Goal: Information Seeking & Learning: Learn about a topic

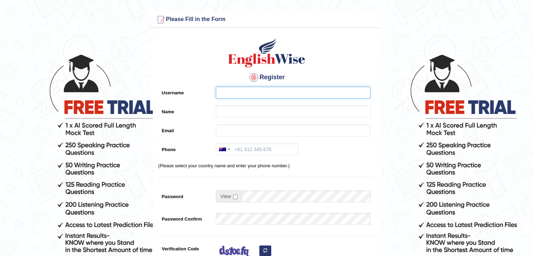
click at [228, 96] on input "Username" at bounding box center [293, 92] width 154 height 12
type input "Shivaram"
type input "[PERSON_NAME]"
type input "shivaramsubbaraya@gmail.com"
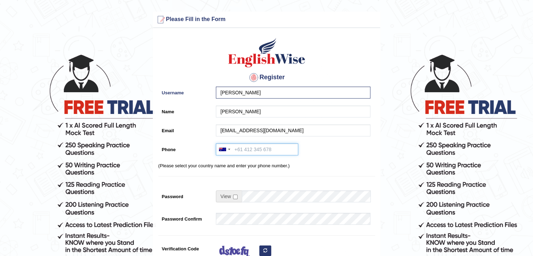
type input "+61455322186"
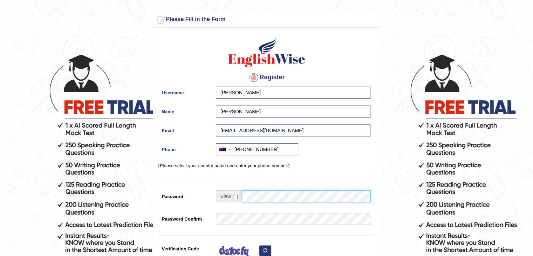
click at [190, 195] on div "Password 0% Too Short" at bounding box center [266, 199] width 216 height 19
click at [236, 194] on span at bounding box center [229, 196] width 26 height 12
click at [236, 196] on input "checkbox" at bounding box center [235, 196] width 5 height 5
checkbox input "true"
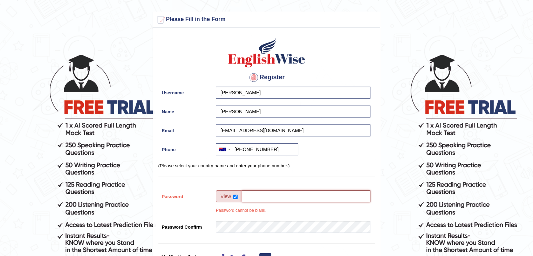
click at [253, 195] on input "Password" at bounding box center [306, 196] width 129 height 12
drag, startPoint x: 292, startPoint y: 191, endPoint x: 213, endPoint y: 194, distance: 79.2
click at [213, 194] on div "Velumani46@ 73% Strong Password cannot be blank." at bounding box center [291, 203] width 158 height 27
type input "Velumani46@"
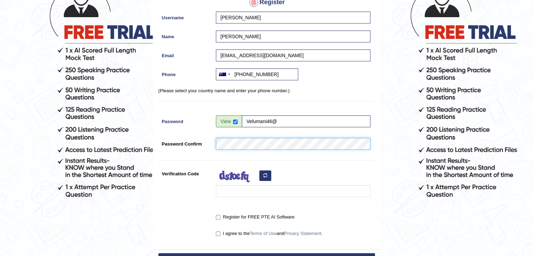
scroll to position [105, 0]
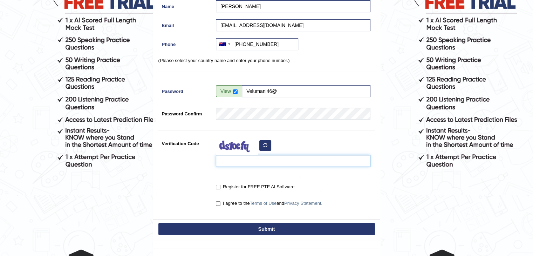
click at [241, 161] on input "Verification Code" at bounding box center [293, 161] width 154 height 12
type input "dupume"
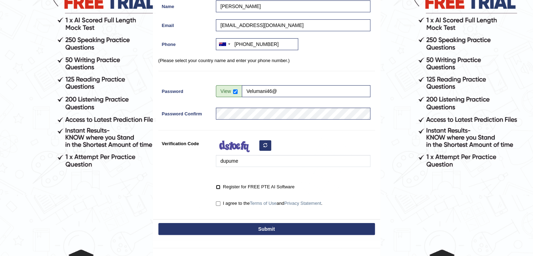
click at [220, 187] on input "Register for FREE PTE AI Software" at bounding box center [218, 187] width 5 height 5
checkbox input "true"
click at [217, 202] on input "I agree to the Terms of Use and Privacy Statement ." at bounding box center [218, 203] width 5 height 5
checkbox input "true"
click at [223, 230] on button "Submit" at bounding box center [266, 229] width 216 height 12
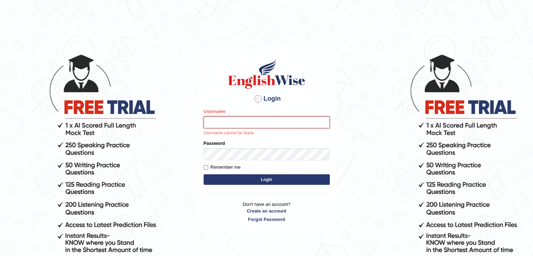
click at [231, 121] on input "Username" at bounding box center [266, 122] width 126 height 12
type input "shivaram"
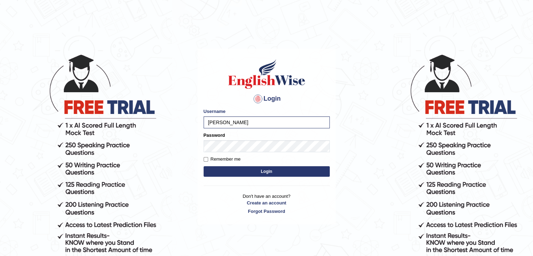
click at [202, 160] on div "Login Please fix the following errors: Username shivaram Password Remember me L…" at bounding box center [266, 136] width 138 height 175
click at [206, 158] on input "Remember me" at bounding box center [205, 159] width 5 height 5
checkbox input "true"
click at [218, 168] on button "Login" at bounding box center [266, 171] width 126 height 11
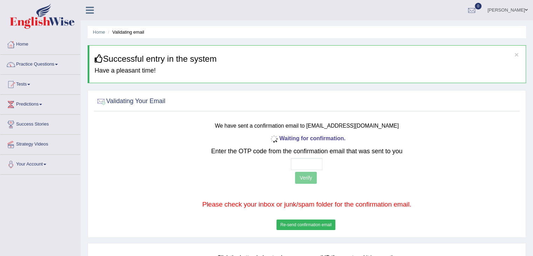
click at [314, 222] on button "Re-send confirmation email" at bounding box center [305, 224] width 59 height 11
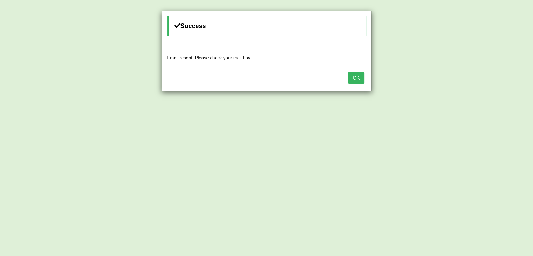
click at [358, 77] on button "OK" at bounding box center [356, 78] width 16 height 12
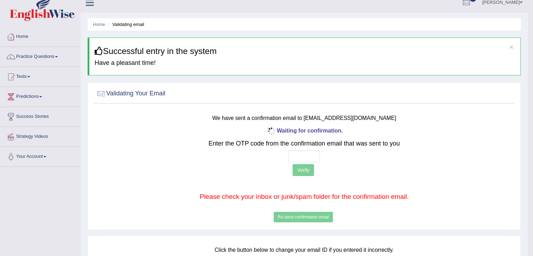
scroll to position [7, 0]
click at [308, 157] on input "text" at bounding box center [304, 157] width 32 height 12
type input "8 2 1 7"
click at [306, 173] on button "Verify" at bounding box center [302, 171] width 21 height 12
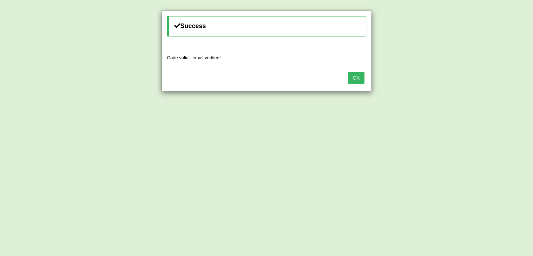
click at [359, 78] on button "OK" at bounding box center [356, 78] width 16 height 12
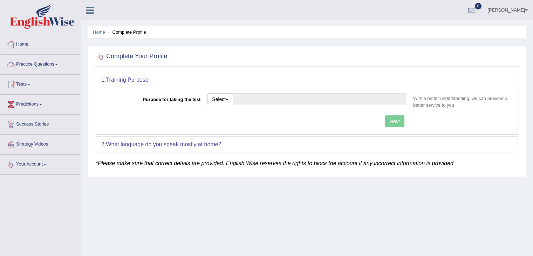
click at [32, 64] on link "Practice Questions" at bounding box center [40, 64] width 80 height 18
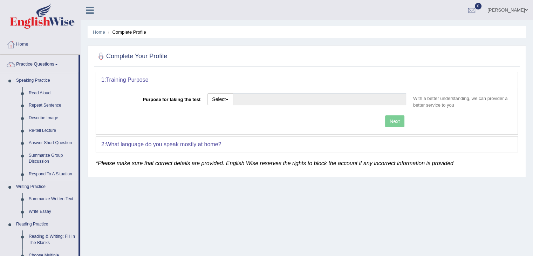
click at [35, 81] on link "Speaking Practice" at bounding box center [45, 80] width 65 height 13
click at [216, 100] on button "Select" at bounding box center [220, 99] width 26 height 12
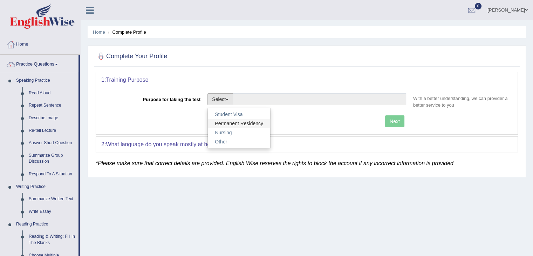
click at [242, 124] on link "Permanent Residency" at bounding box center [239, 123] width 62 height 9
type input "Permanent Residency"
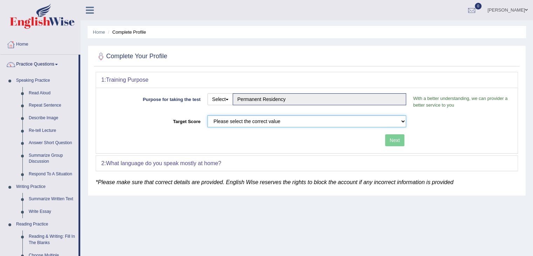
click at [268, 120] on select "Please select the correct value 50 (6 bands) 58 (6.5 bands) 65 (7 bands) 79 (8 …" at bounding box center [306, 121] width 199 height 12
select select "65"
click at [207, 115] on select "Please select the correct value 50 (6 bands) 58 (6.5 bands) 65 (7 bands) 79 (8 …" at bounding box center [306, 121] width 199 height 12
click at [399, 139] on button "Next" at bounding box center [394, 140] width 19 height 12
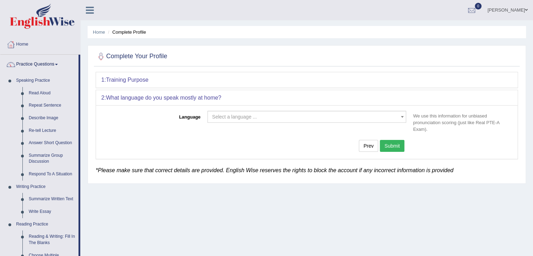
click at [335, 109] on div "Language Select a language ... Afrikaans Albanian Amharic Arabic Armenian Ashan…" at bounding box center [306, 131] width 421 height 53
click at [334, 114] on span "Select a language ..." at bounding box center [304, 116] width 185 height 7
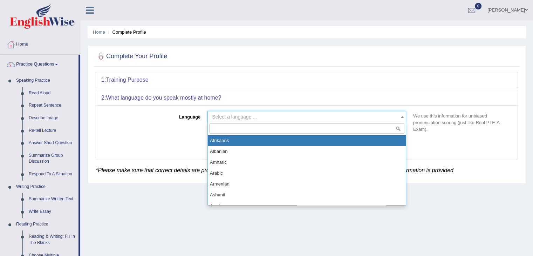
click at [343, 93] on div "2: What language do you speak mostly at home?" at bounding box center [306, 97] width 421 height 15
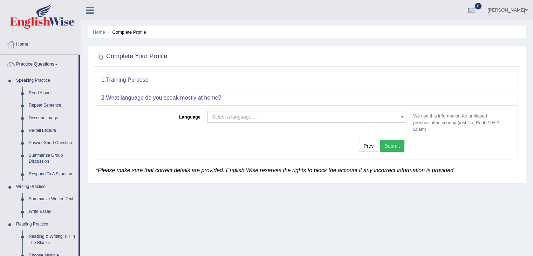
click at [343, 81] on div "1: Training Purpose" at bounding box center [306, 79] width 421 height 15
click at [331, 115] on span "Select a language ..." at bounding box center [304, 116] width 185 height 7
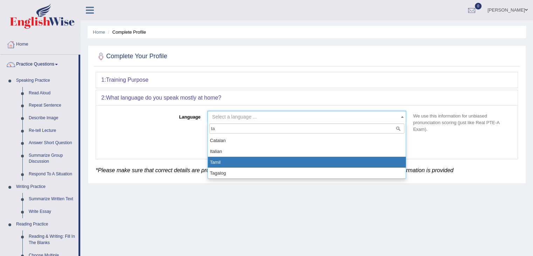
type input "ta"
select select "Tamil"
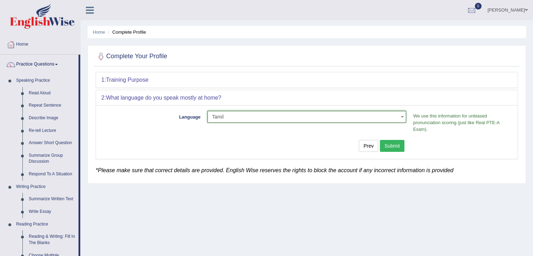
click at [391, 146] on button "Submit" at bounding box center [392, 146] width 25 height 12
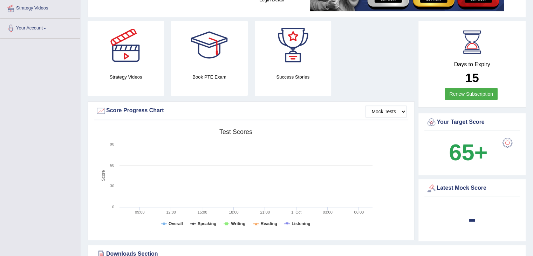
scroll to position [175, 0]
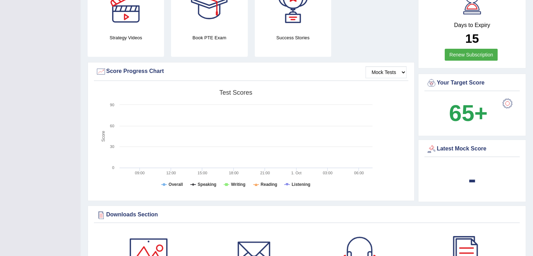
click at [507, 100] on div at bounding box center [507, 103] width 14 height 14
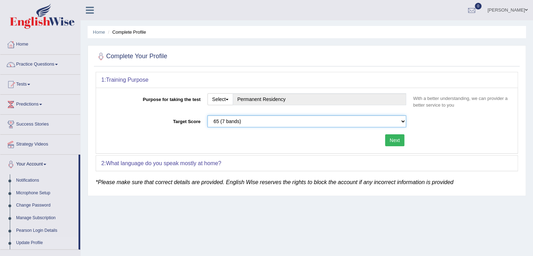
click at [220, 123] on select "Please select the correct value 50 (6 bands) 58 (6.5 bands) 65 (7 bands) 79 (8 …" at bounding box center [306, 121] width 199 height 12
select select "79"
click at [207, 115] on select "Please select the correct value 50 (6 bands) 58 (6.5 bands) 65 (7 bands) 79 (8 …" at bounding box center [306, 121] width 199 height 12
click at [393, 141] on button "Next" at bounding box center [394, 140] width 19 height 12
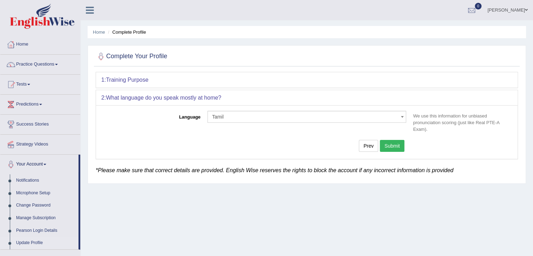
click at [390, 144] on button "Submit" at bounding box center [392, 146] width 25 height 12
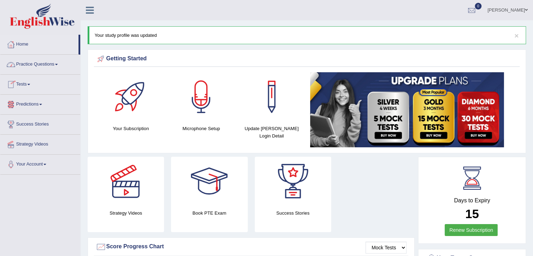
click at [42, 104] on span at bounding box center [40, 104] width 3 height 1
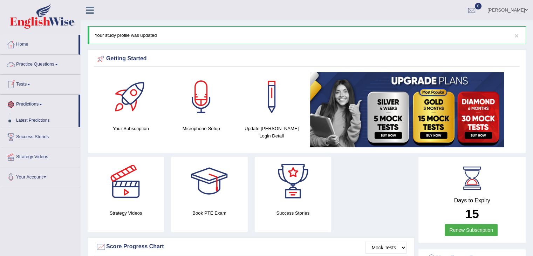
click at [29, 83] on link "Tests" at bounding box center [40, 84] width 80 height 18
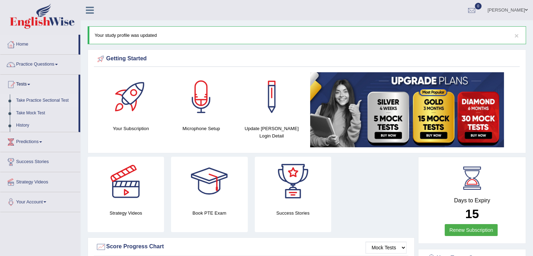
click at [33, 100] on link "Take Practice Sectional Test" at bounding box center [45, 100] width 65 height 13
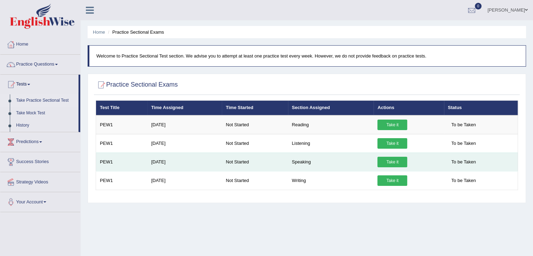
click at [394, 163] on link "Take it" at bounding box center [392, 162] width 30 height 11
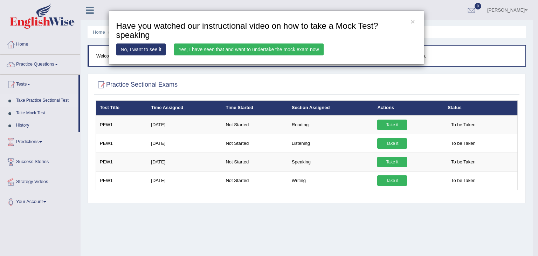
click at [279, 52] on link "Yes, I have seen that and want to undertake the mock exam now" at bounding box center [249, 49] width 150 height 12
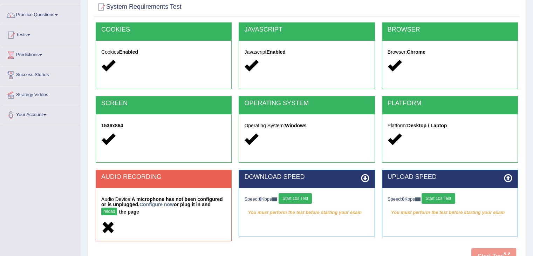
scroll to position [70, 0]
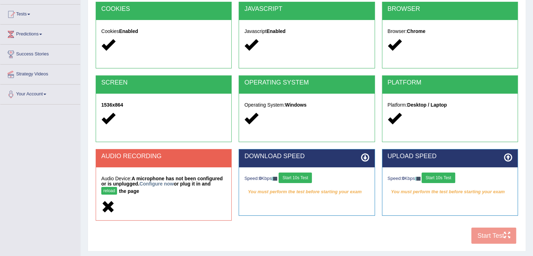
click at [111, 190] on button "reload" at bounding box center [109, 191] width 16 height 8
click at [300, 178] on button "Start 10s Test" at bounding box center [294, 177] width 33 height 11
click at [443, 176] on button "Start 10s Test" at bounding box center [437, 177] width 33 height 11
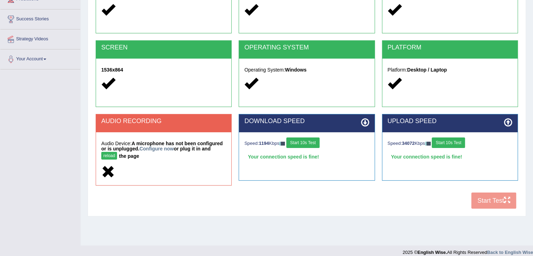
scroll to position [112, 0]
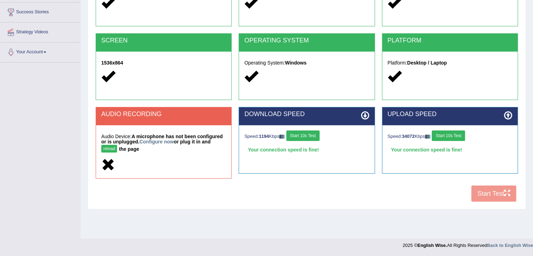
click at [108, 149] on button "reload" at bounding box center [109, 149] width 16 height 8
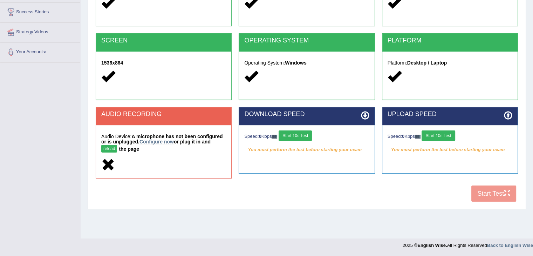
click at [170, 141] on link "Configure now" at bounding box center [156, 142] width 34 height 6
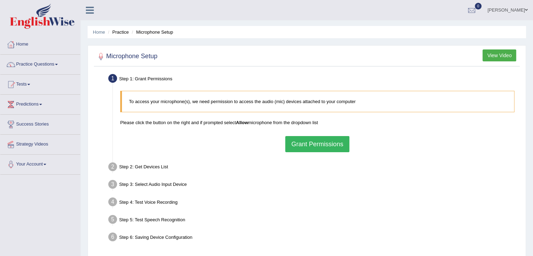
click at [313, 146] on button "Grant Permissions" at bounding box center [317, 144] width 64 height 16
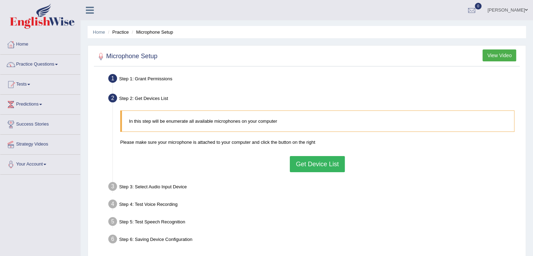
click at [317, 163] on button "Get Device List" at bounding box center [317, 164] width 55 height 16
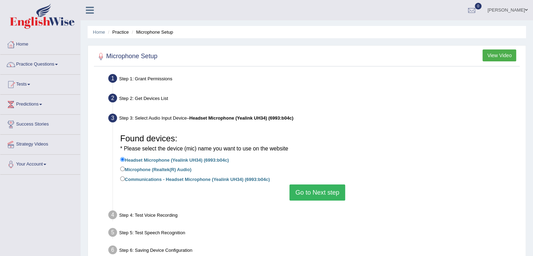
click at [315, 191] on button "Go to Next step" at bounding box center [317, 192] width 56 height 16
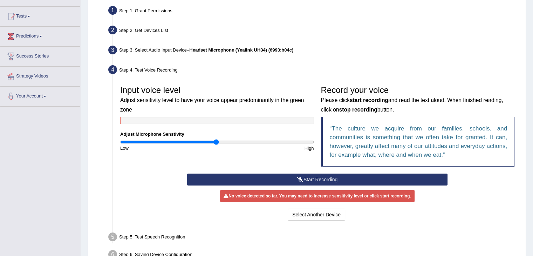
scroll to position [70, 0]
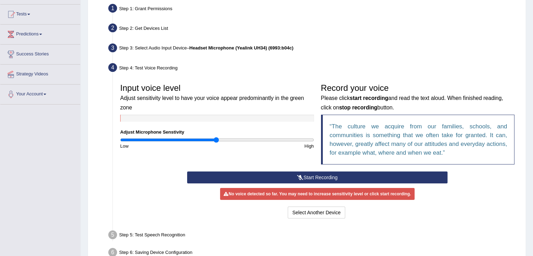
click at [299, 177] on icon at bounding box center [300, 177] width 6 height 5
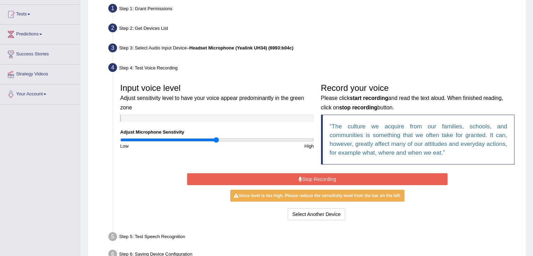
click at [293, 180] on button "Stop Recording" at bounding box center [317, 179] width 260 height 12
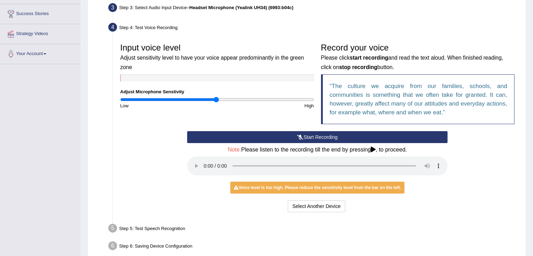
scroll to position [109, 0]
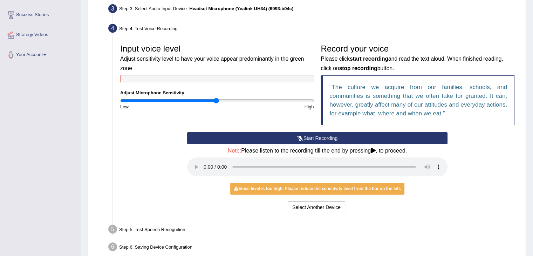
click at [315, 186] on div "Voice level is too high. Please reduce the sensitivity level from the bar on th…" at bounding box center [317, 188] width 174 height 12
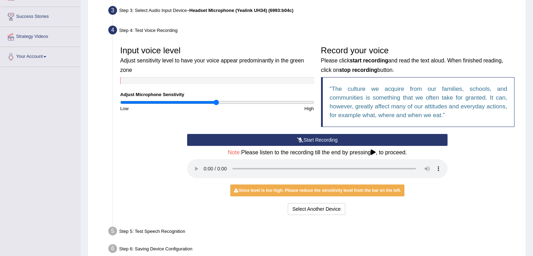
scroll to position [144, 0]
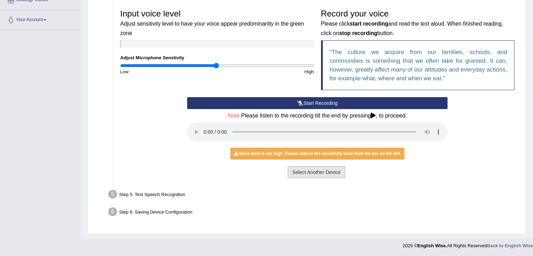
click at [314, 171] on button "Select Another Device" at bounding box center [315, 172] width 57 height 12
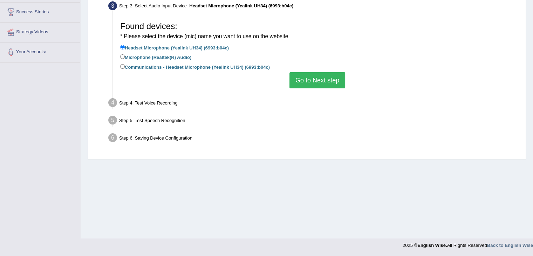
click at [320, 83] on button "Go to Next step" at bounding box center [317, 80] width 56 height 16
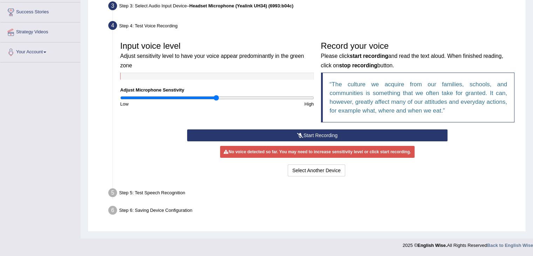
click at [329, 134] on button "Start Recording" at bounding box center [317, 135] width 260 height 12
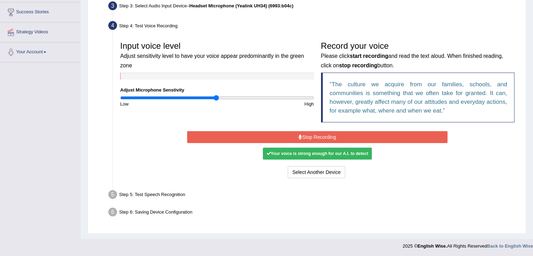
click at [322, 134] on button "Stop Recording" at bounding box center [317, 137] width 260 height 12
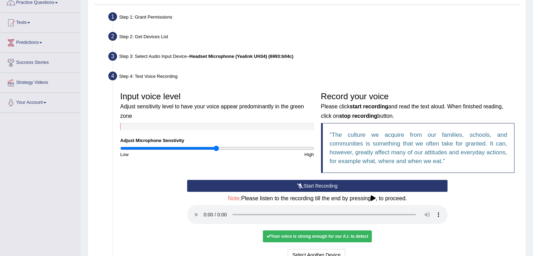
scroll to position [0, 0]
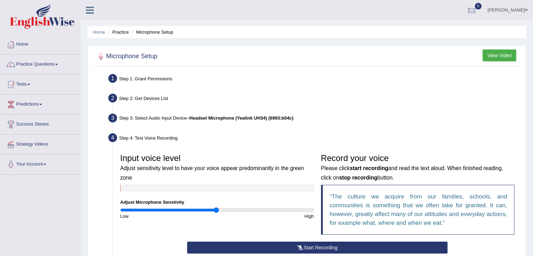
click at [493, 54] on button "View Video" at bounding box center [499, 55] width 34 height 12
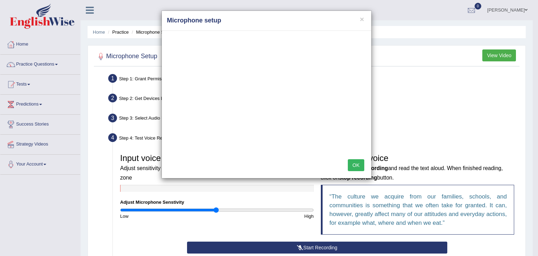
click at [355, 166] on button "OK" at bounding box center [356, 165] width 16 height 12
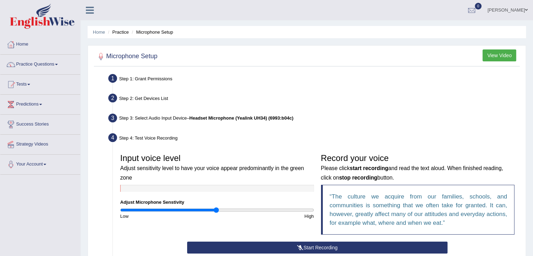
click at [122, 34] on li "Practice" at bounding box center [117, 32] width 22 height 7
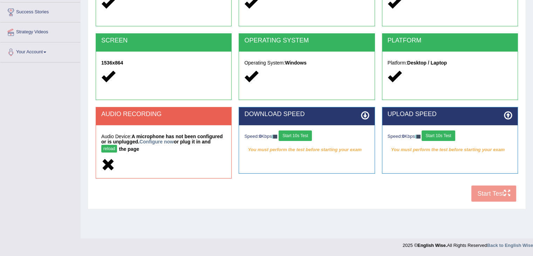
click at [111, 149] on button "reload" at bounding box center [109, 149] width 16 height 8
click at [299, 137] on button "Start 10s Test" at bounding box center [294, 135] width 33 height 11
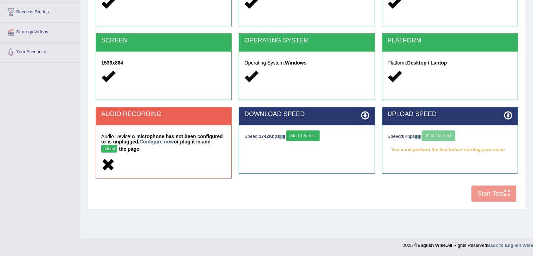
click at [447, 136] on div "Speed: 0 Kbps Start 10s Test" at bounding box center [449, 136] width 125 height 12
click at [454, 137] on button "Start 10s Test" at bounding box center [437, 135] width 33 height 11
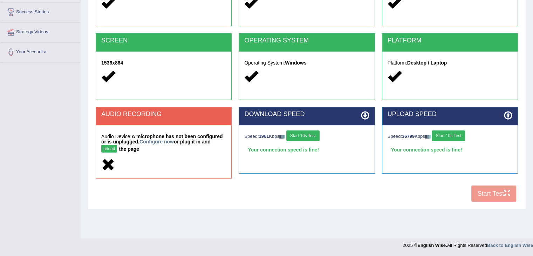
click at [158, 143] on link "Configure now" at bounding box center [156, 142] width 34 height 6
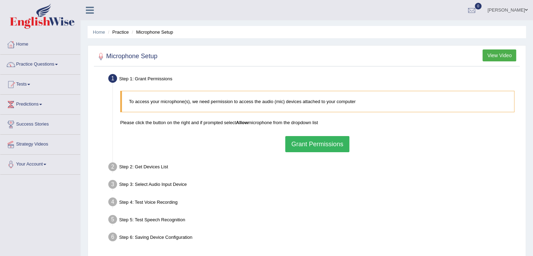
click at [304, 146] on button "Grant Permissions" at bounding box center [317, 144] width 64 height 16
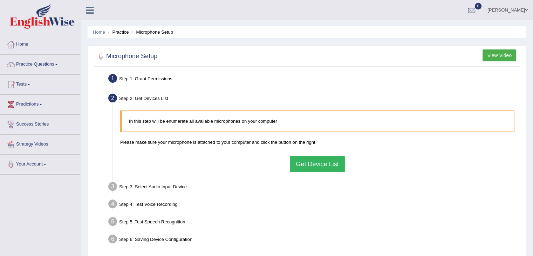
click at [307, 163] on button "Get Device List" at bounding box center [317, 164] width 55 height 16
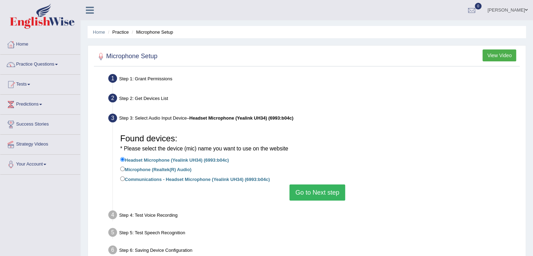
click at [318, 192] on button "Go to Next step" at bounding box center [317, 192] width 56 height 16
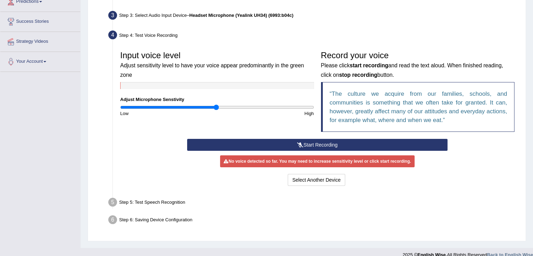
scroll to position [105, 0]
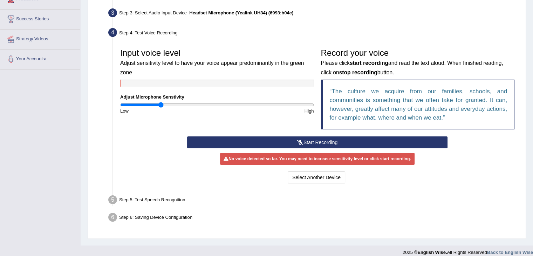
drag, startPoint x: 217, startPoint y: 105, endPoint x: 161, endPoint y: 106, distance: 55.3
click at [161, 106] on input "range" at bounding box center [217, 105] width 194 height 6
click at [265, 143] on button "Start Recording" at bounding box center [317, 142] width 260 height 12
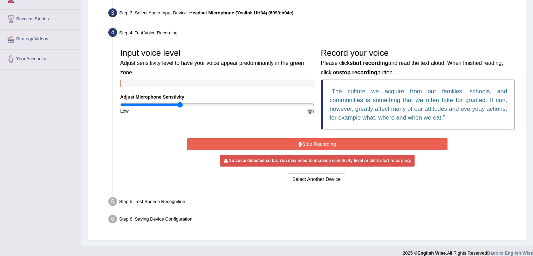
drag, startPoint x: 162, startPoint y: 105, endPoint x: 179, endPoint y: 106, distance: 17.2
type input "0.62"
click at [179, 106] on input "range" at bounding box center [217, 105] width 194 height 6
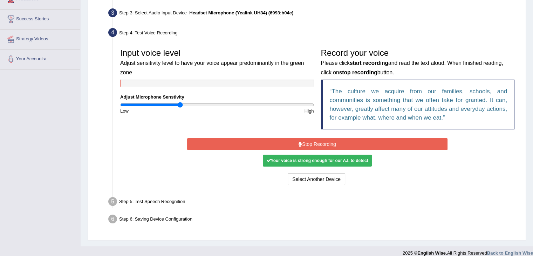
click at [287, 143] on button "Stop Recording" at bounding box center [317, 144] width 260 height 12
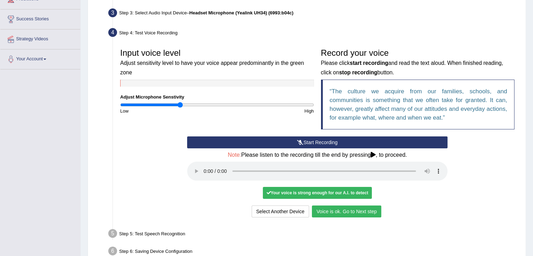
click at [343, 210] on button "Voice is ok. Go to Next step" at bounding box center [346, 211] width 69 height 12
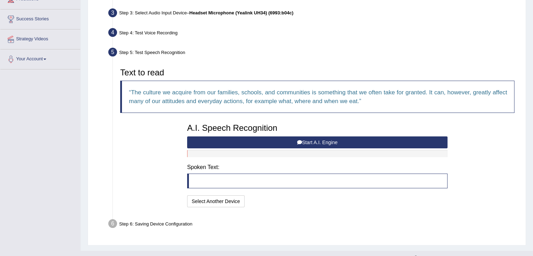
click at [292, 142] on button "Start A.I. Engine" at bounding box center [317, 142] width 260 height 12
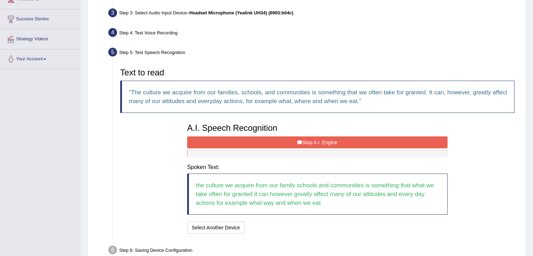
click at [285, 143] on button "Stop A.I. Engine" at bounding box center [317, 142] width 260 height 12
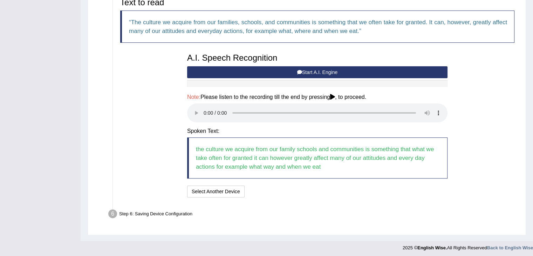
scroll to position [177, 0]
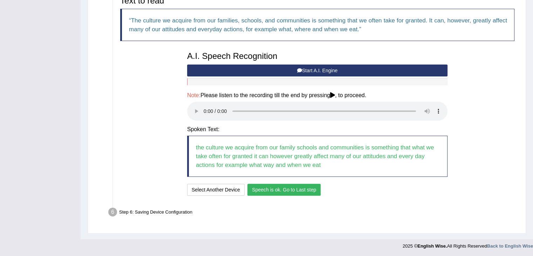
click at [275, 191] on button "Speech is ok. Go to Last step" at bounding box center [283, 189] width 73 height 12
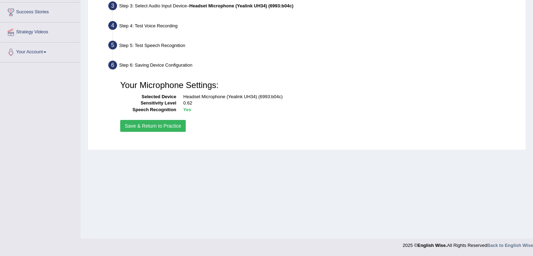
click at [164, 123] on button "Save & Return to Practice" at bounding box center [152, 126] width 65 height 12
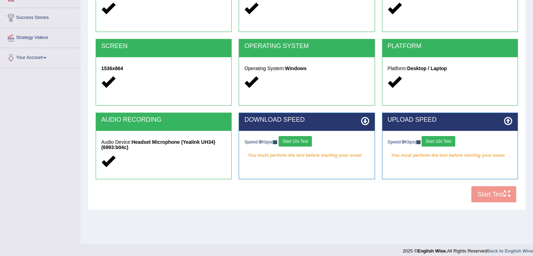
scroll to position [112, 0]
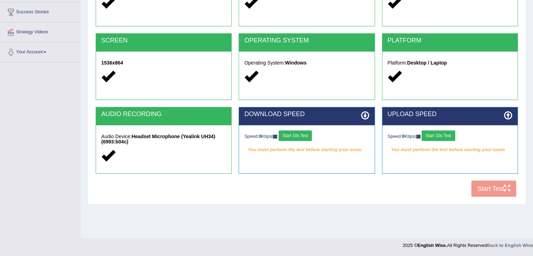
click at [289, 132] on button "Start 10s Test" at bounding box center [294, 135] width 33 height 11
click at [444, 134] on button "Start 10s Test" at bounding box center [437, 135] width 33 height 11
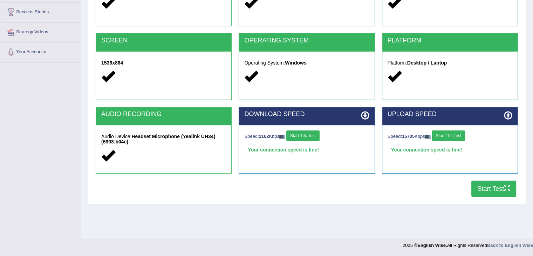
click at [492, 188] on button "Start Test" at bounding box center [493, 188] width 45 height 16
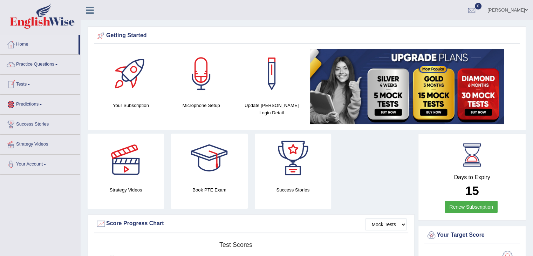
click at [25, 107] on link "Predictions" at bounding box center [40, 104] width 80 height 18
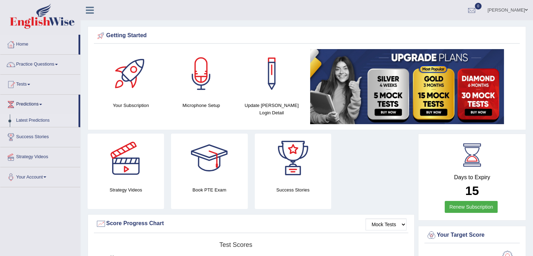
click at [30, 121] on link "Latest Predictions" at bounding box center [45, 120] width 65 height 13
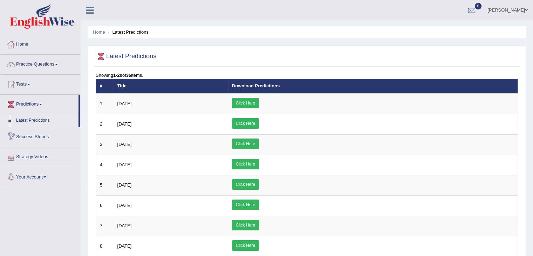
click at [38, 158] on link "Strategy Videos" at bounding box center [40, 156] width 80 height 18
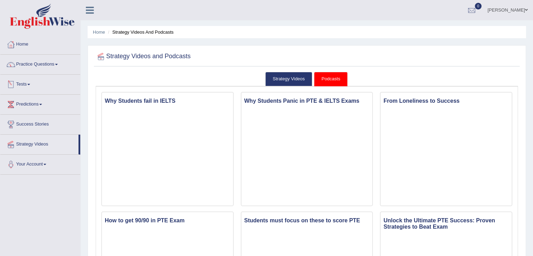
click at [27, 83] on link "Tests" at bounding box center [40, 84] width 80 height 18
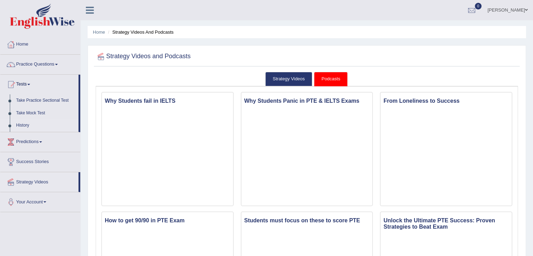
click at [22, 125] on link "History" at bounding box center [45, 125] width 65 height 13
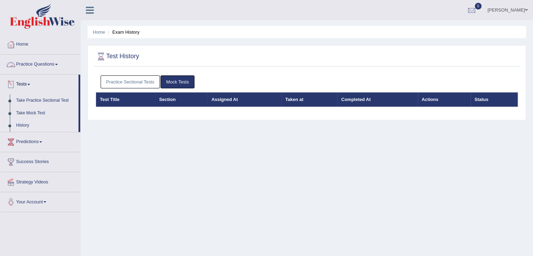
click at [35, 65] on link "Practice Questions" at bounding box center [40, 64] width 80 height 18
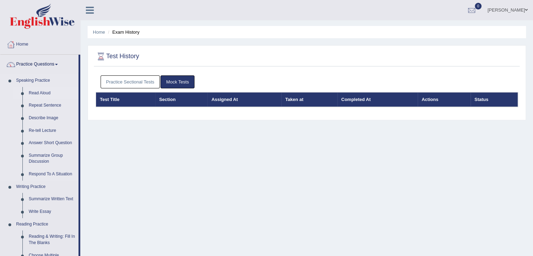
click at [45, 90] on link "Read Aloud" at bounding box center [52, 93] width 53 height 13
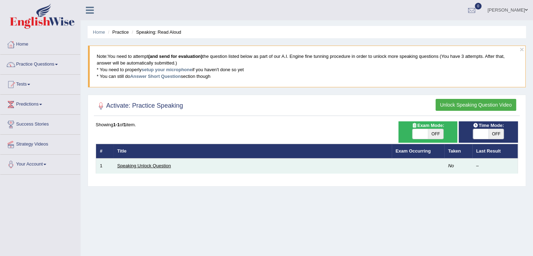
click at [144, 166] on link "Speaking Unlock Question" at bounding box center [144, 165] width 54 height 5
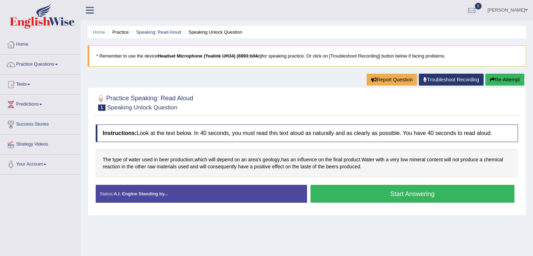
click at [394, 192] on button "Start Answering" at bounding box center [412, 194] width 204 height 18
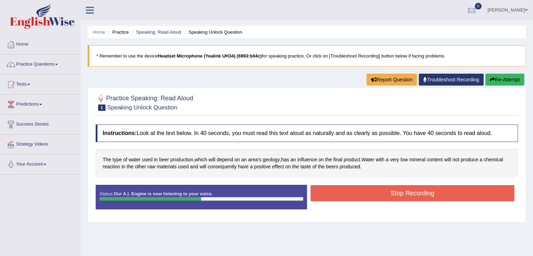
click at [366, 191] on button "Stop Recording" at bounding box center [412, 193] width 204 height 16
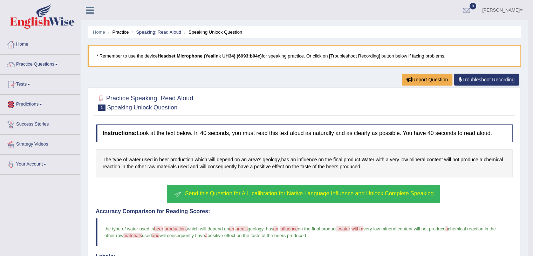
click at [32, 102] on link "Predictions" at bounding box center [40, 104] width 80 height 18
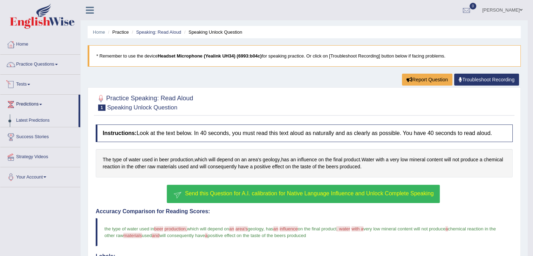
click at [29, 84] on link "Tests" at bounding box center [40, 84] width 80 height 18
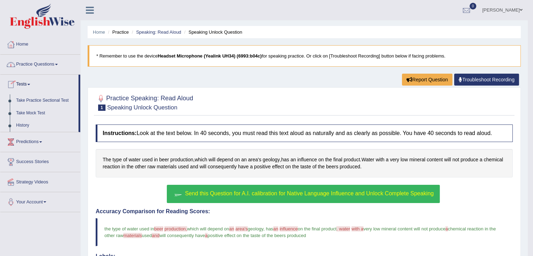
click at [41, 63] on link "Practice Questions" at bounding box center [40, 64] width 80 height 18
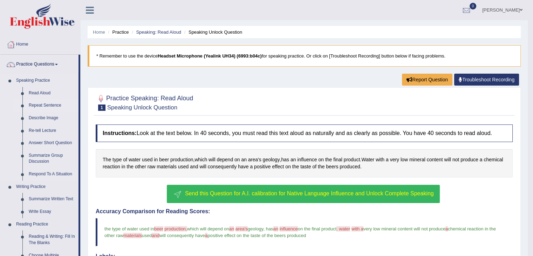
click at [43, 104] on link "Repeat Sentence" at bounding box center [52, 105] width 53 height 13
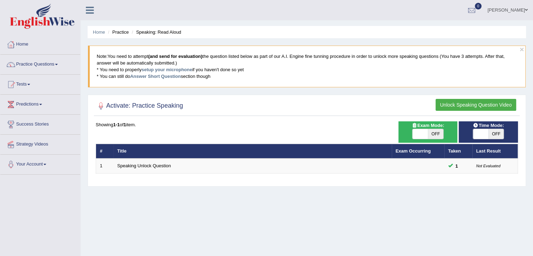
click at [429, 133] on span "OFF" at bounding box center [435, 134] width 15 height 10
checkbox input "true"
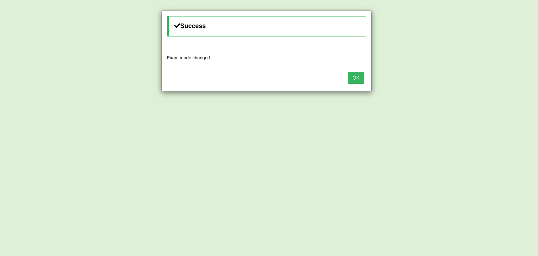
click at [354, 76] on button "OK" at bounding box center [356, 78] width 16 height 12
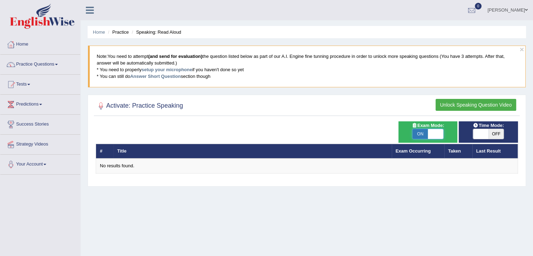
click at [429, 133] on span at bounding box center [435, 134] width 15 height 10
checkbox input "false"
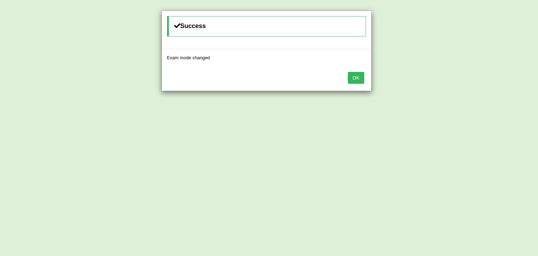
click at [356, 72] on button "OK" at bounding box center [356, 78] width 16 height 12
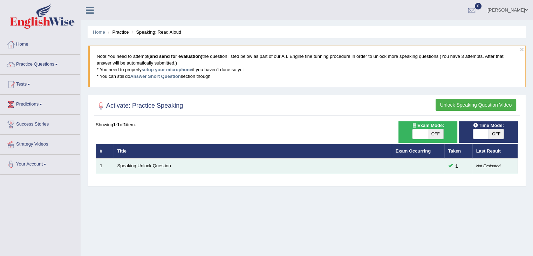
click at [136, 169] on td "Speaking Unlock Question" at bounding box center [252, 165] width 278 height 15
click at [139, 164] on link "Speaking Unlock Question" at bounding box center [144, 165] width 54 height 5
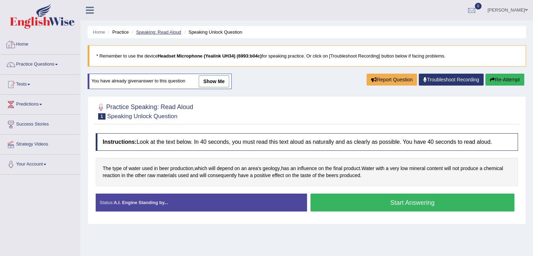
click at [161, 33] on link "Speaking: Read Aloud" at bounding box center [158, 31] width 45 height 5
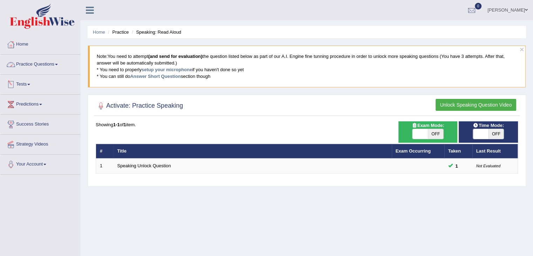
click at [35, 63] on link "Practice Questions" at bounding box center [40, 64] width 80 height 18
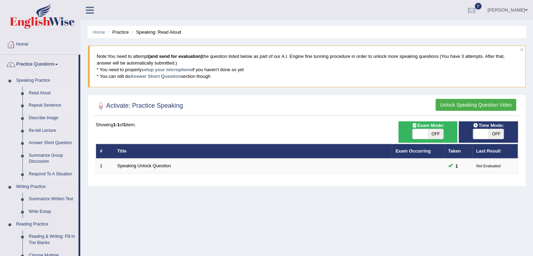
click at [46, 106] on link "Repeat Sentence" at bounding box center [52, 105] width 53 height 13
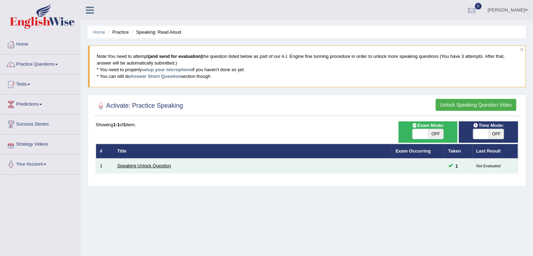
click at [139, 165] on link "Speaking Unlock Question" at bounding box center [144, 165] width 54 height 5
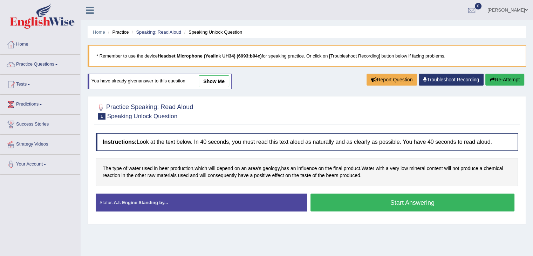
click at [208, 81] on link "show me" at bounding box center [214, 81] width 30 height 12
